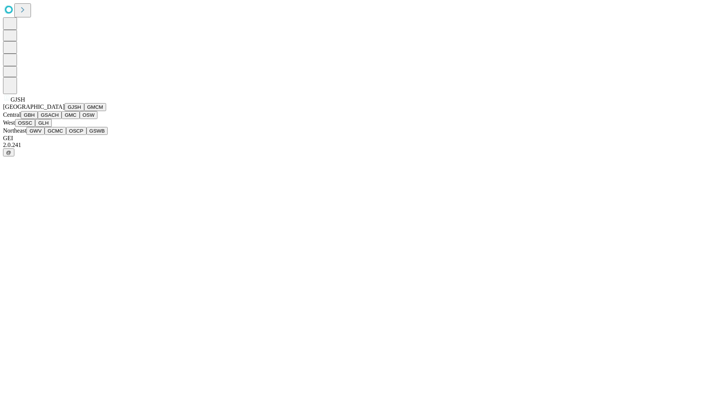
click at [65, 111] on button "GJSH" at bounding box center [75, 107] width 20 height 8
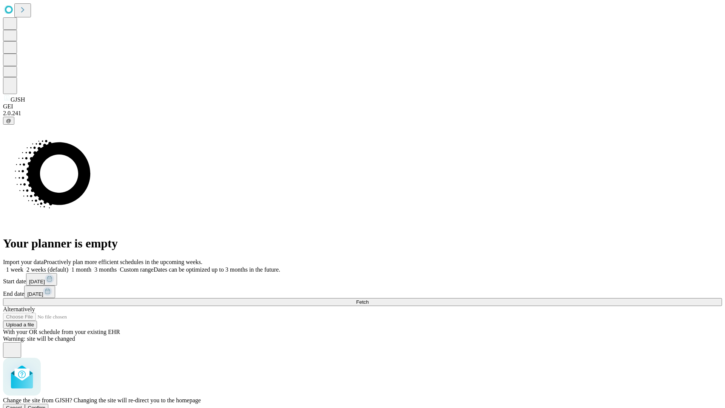
click at [46, 405] on span "Confirm" at bounding box center [37, 408] width 18 height 6
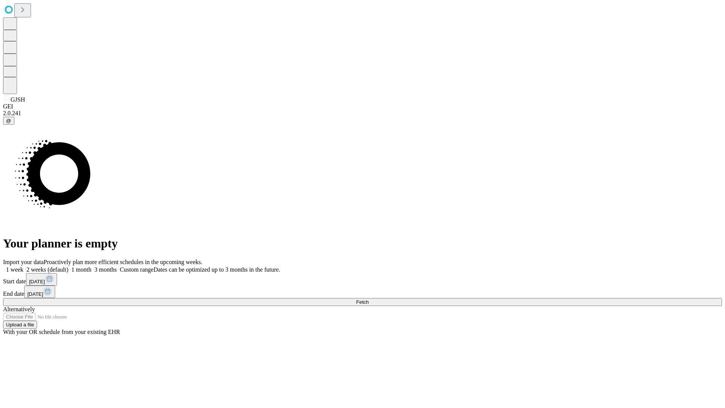
click at [68, 266] on label "2 weeks (default)" at bounding box center [45, 269] width 45 height 6
click at [369, 299] on span "Fetch" at bounding box center [362, 302] width 12 height 6
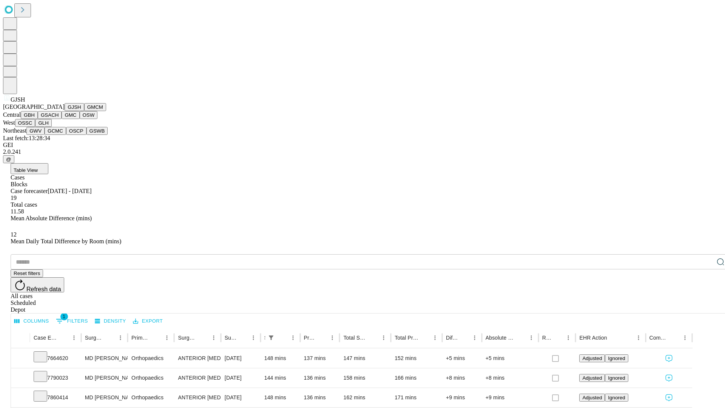
click at [84, 111] on button "GMCM" at bounding box center [95, 107] width 22 height 8
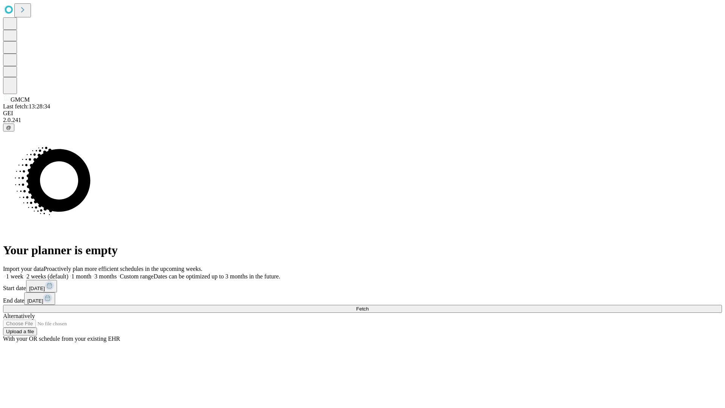
click at [68, 273] on label "2 weeks (default)" at bounding box center [45, 276] width 45 height 6
click at [369, 306] on span "Fetch" at bounding box center [362, 309] width 12 height 6
click at [68, 273] on label "2 weeks (default)" at bounding box center [45, 276] width 45 height 6
click at [369, 306] on span "Fetch" at bounding box center [362, 309] width 12 height 6
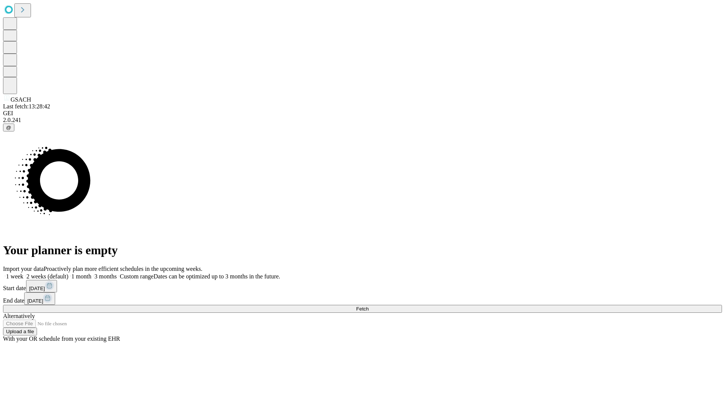
click at [369, 306] on span "Fetch" at bounding box center [362, 309] width 12 height 6
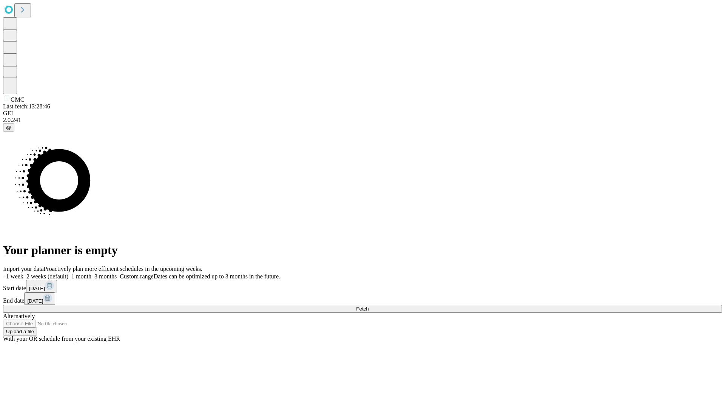
click at [68, 273] on label "2 weeks (default)" at bounding box center [45, 276] width 45 height 6
click at [369, 306] on span "Fetch" at bounding box center [362, 309] width 12 height 6
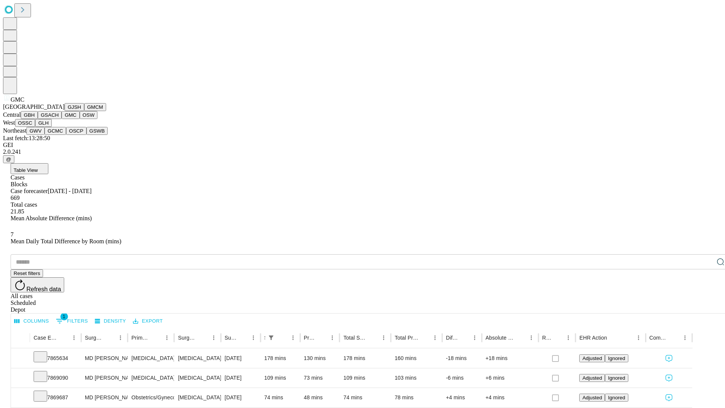
click at [80, 119] on button "OSW" at bounding box center [89, 115] width 18 height 8
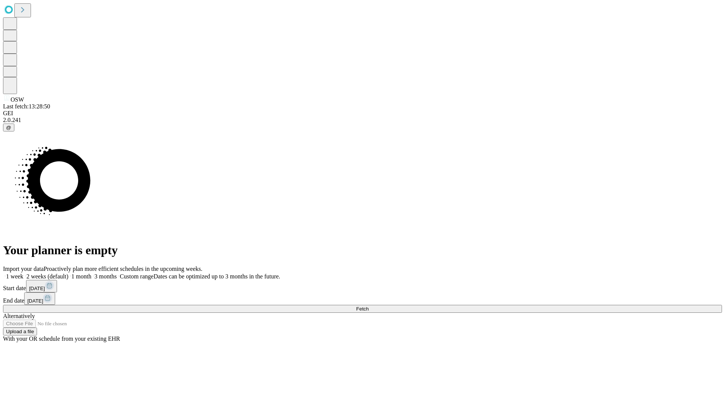
click at [68, 273] on label "2 weeks (default)" at bounding box center [45, 276] width 45 height 6
click at [369, 306] on span "Fetch" at bounding box center [362, 309] width 12 height 6
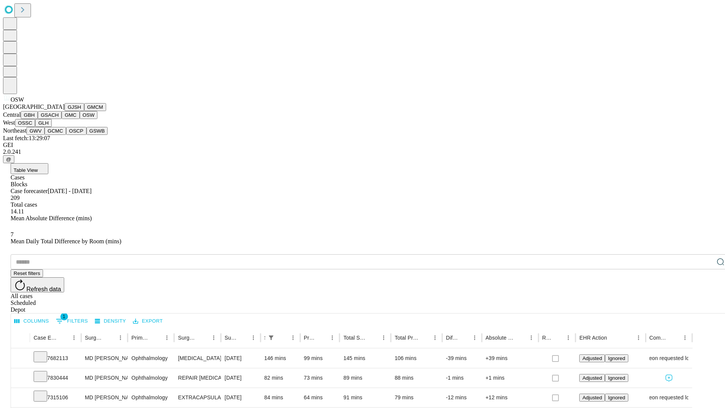
click at [36, 127] on button "OSSC" at bounding box center [25, 123] width 20 height 8
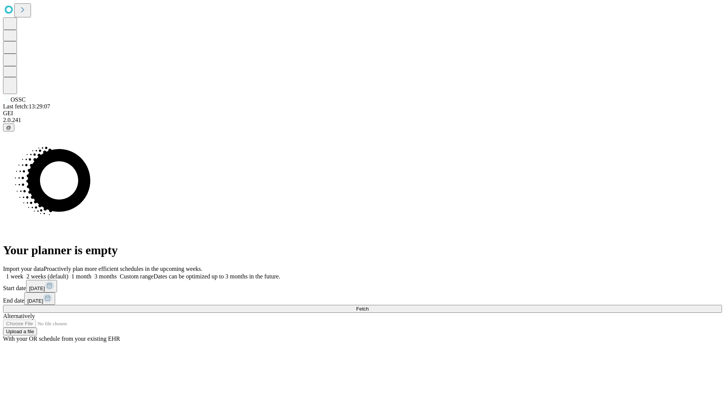
click at [369, 306] on span "Fetch" at bounding box center [362, 309] width 12 height 6
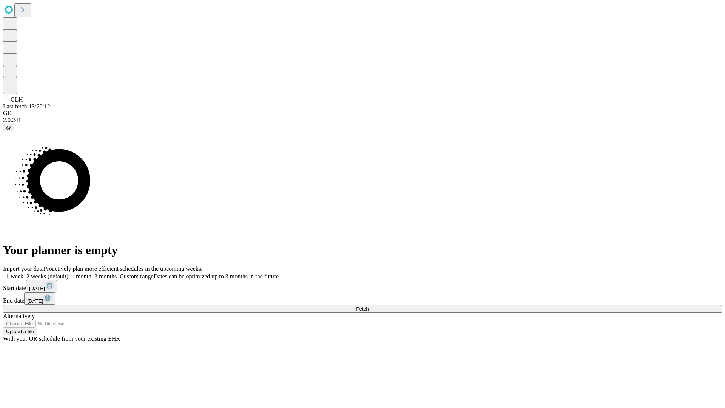
click at [369, 306] on span "Fetch" at bounding box center [362, 309] width 12 height 6
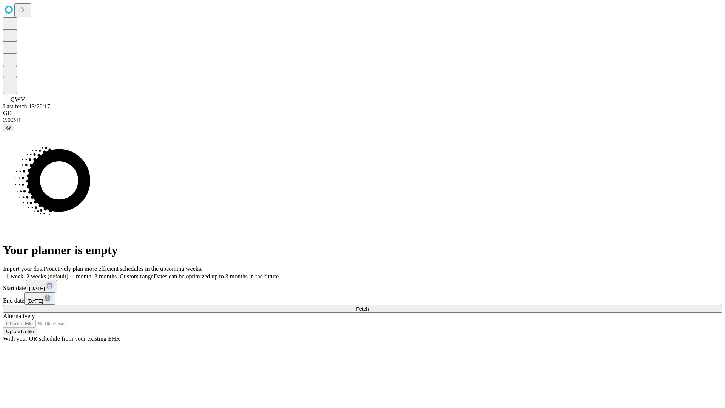
click at [68, 273] on label "2 weeks (default)" at bounding box center [45, 276] width 45 height 6
click at [369, 306] on span "Fetch" at bounding box center [362, 309] width 12 height 6
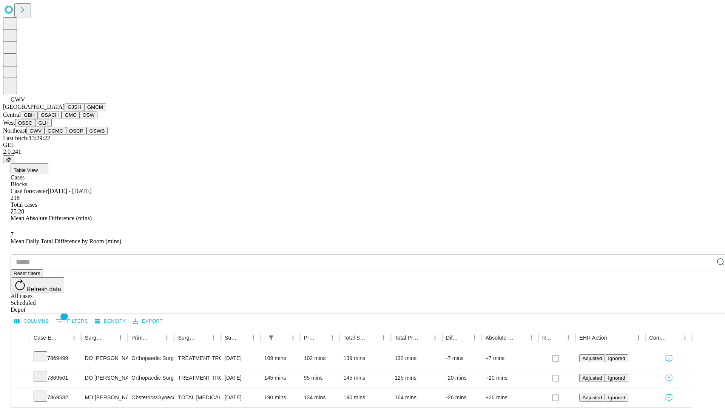
click at [59, 135] on button "GCMC" at bounding box center [56, 131] width 22 height 8
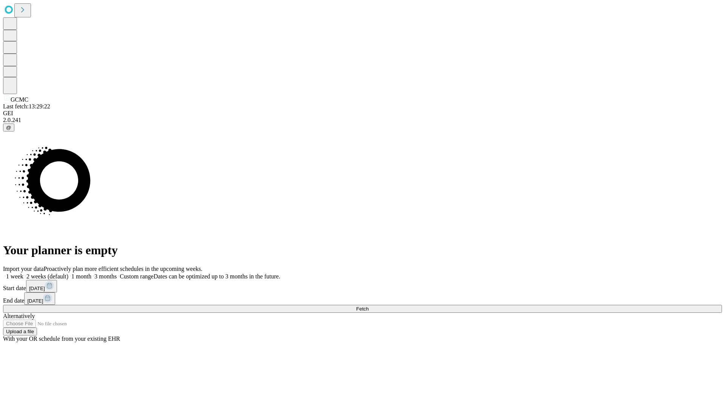
click at [68, 273] on label "2 weeks (default)" at bounding box center [45, 276] width 45 height 6
click at [369, 306] on span "Fetch" at bounding box center [362, 309] width 12 height 6
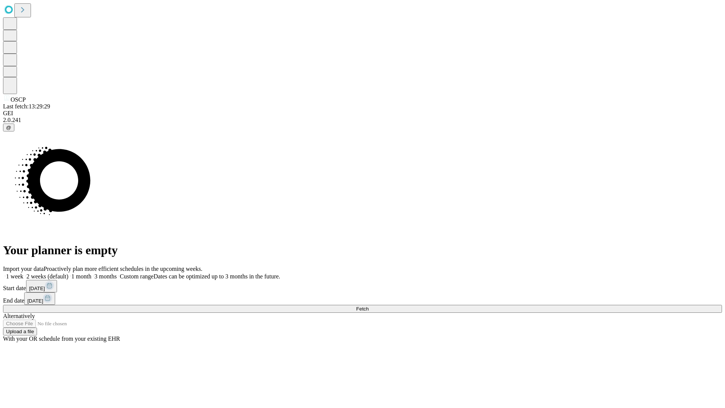
click at [68, 273] on label "2 weeks (default)" at bounding box center [45, 276] width 45 height 6
click at [369, 306] on span "Fetch" at bounding box center [362, 309] width 12 height 6
